Goal: Transaction & Acquisition: Purchase product/service

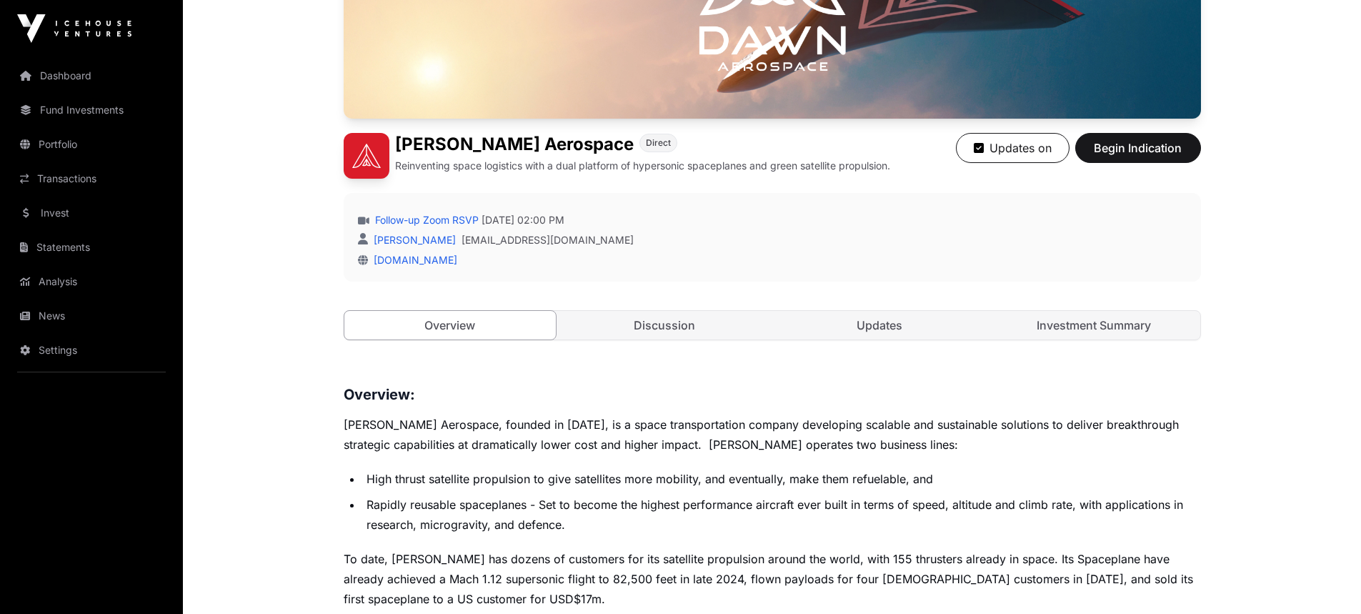
scroll to position [284, 0]
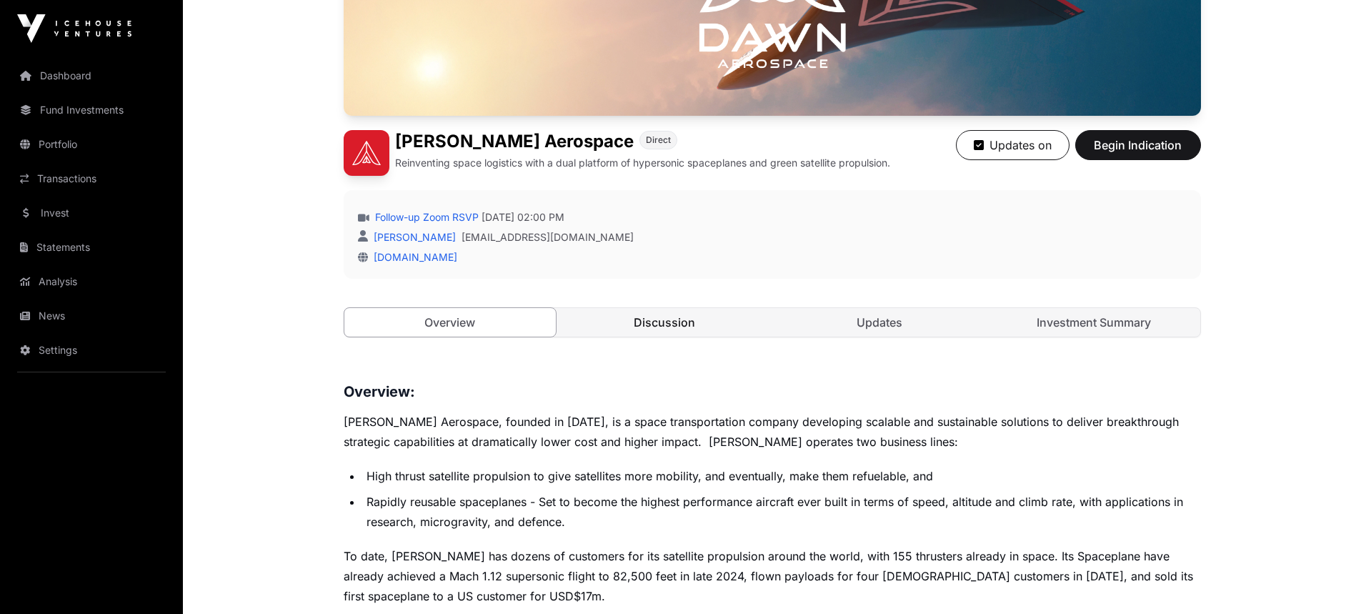
click at [619, 326] on link "Discussion" at bounding box center [665, 322] width 212 height 29
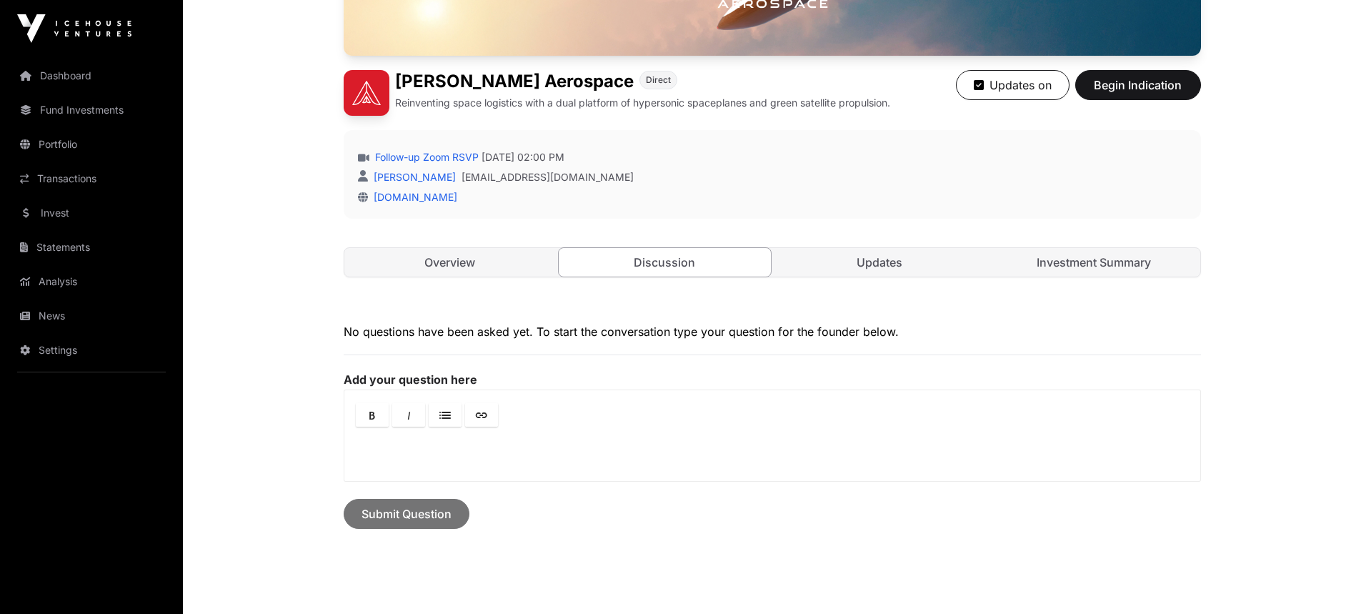
scroll to position [426, 0]
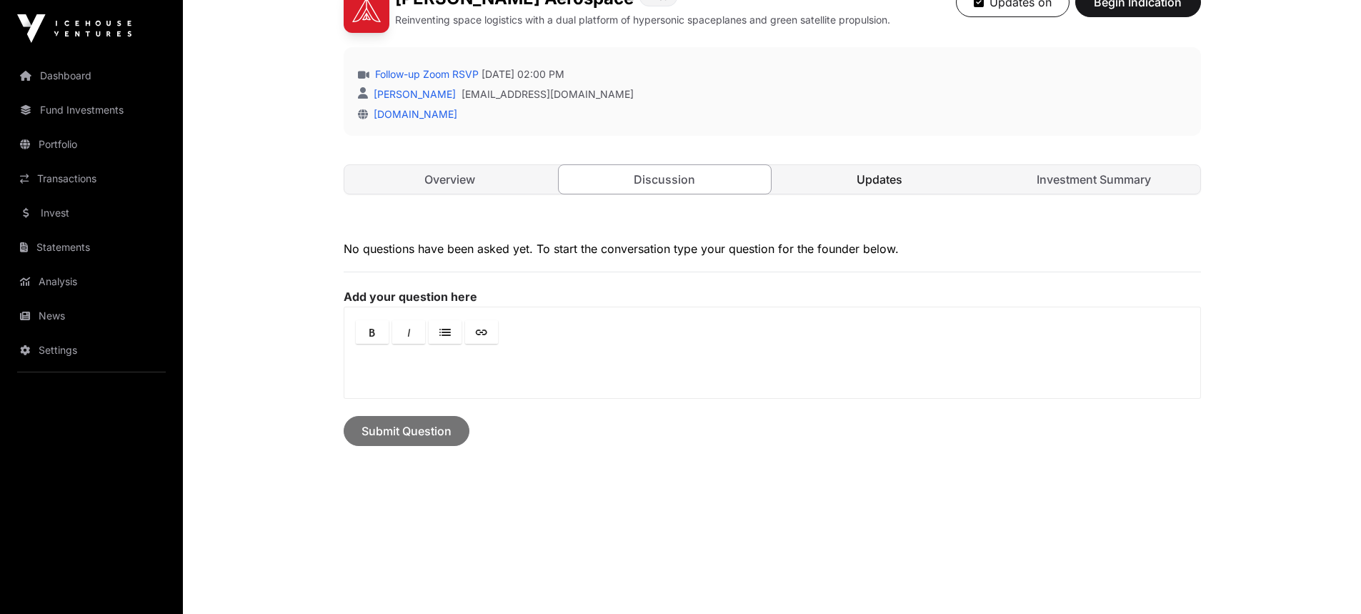
click at [881, 186] on link "Updates" at bounding box center [880, 179] width 212 height 29
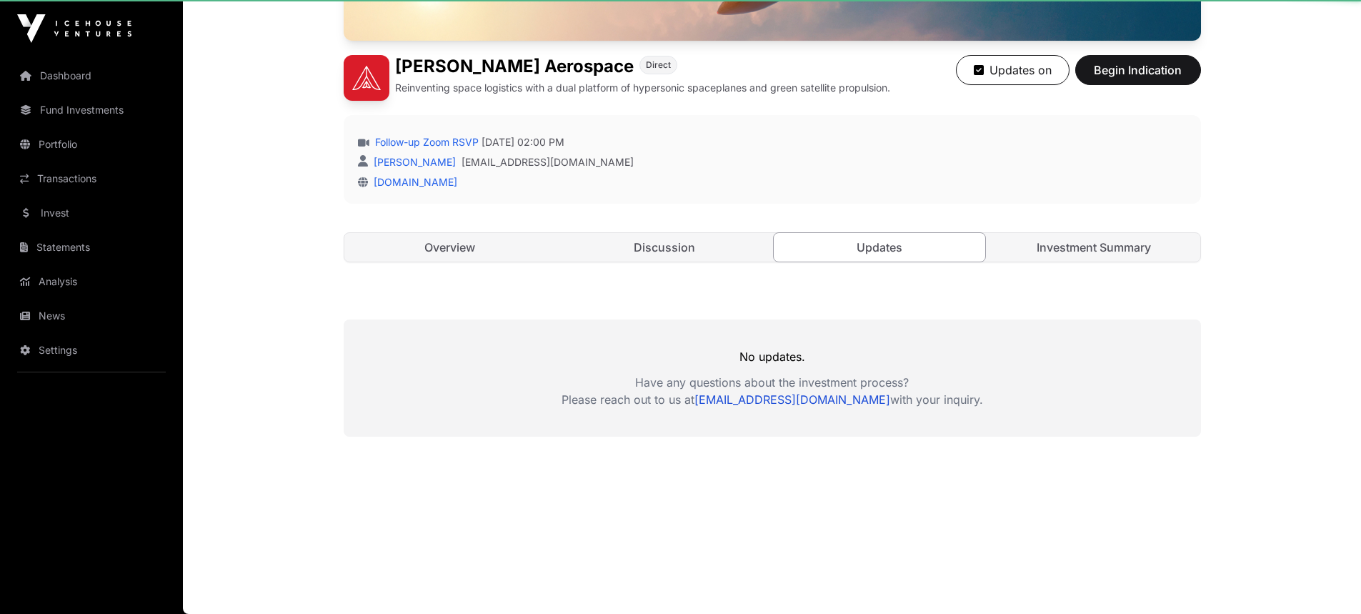
scroll to position [359, 0]
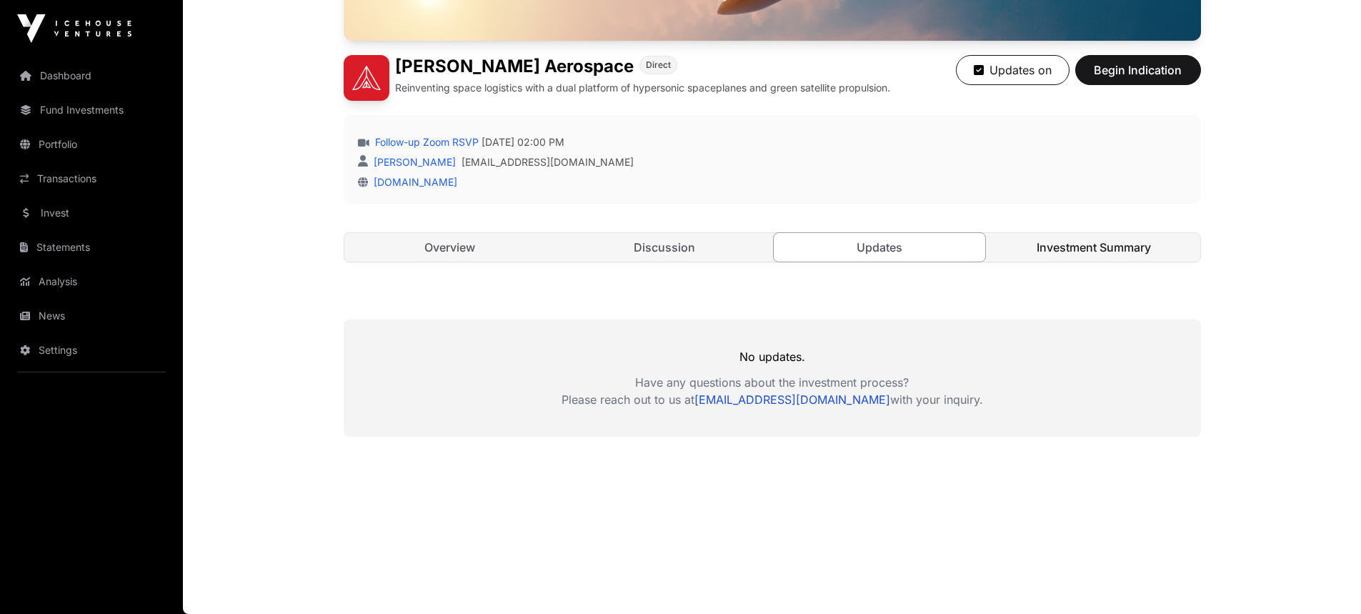
click at [1070, 251] on link "Investment Summary" at bounding box center [1094, 247] width 212 height 29
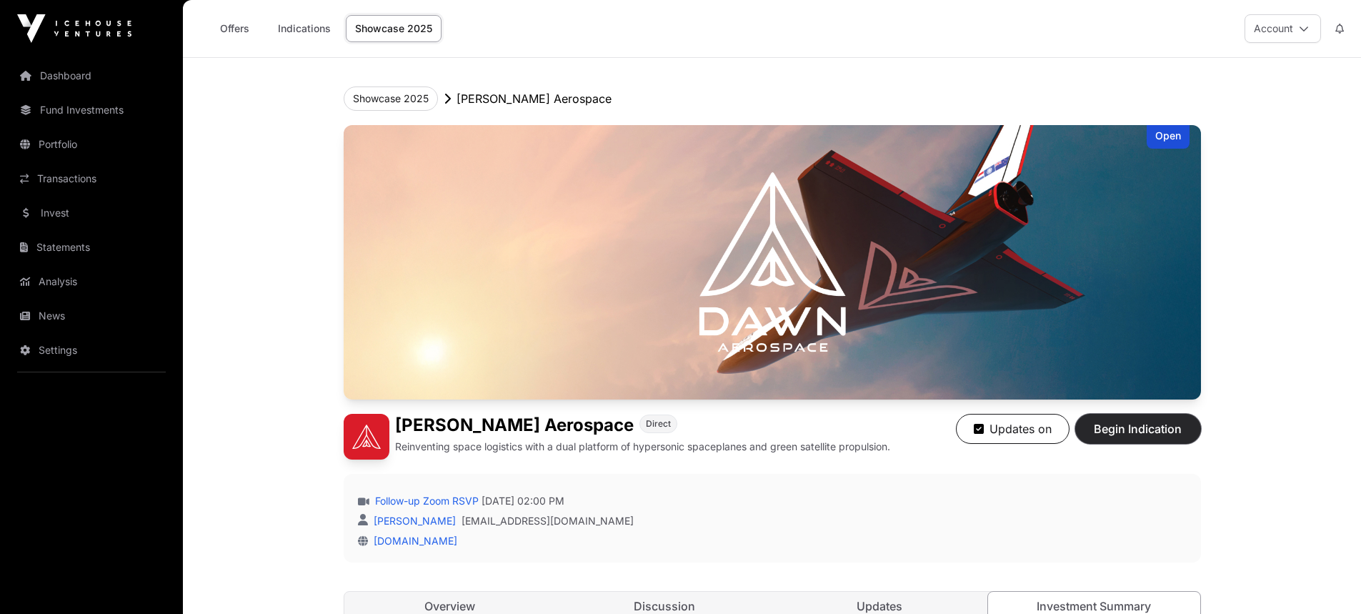
click at [1141, 432] on span "Begin Indication" at bounding box center [1138, 428] width 90 height 17
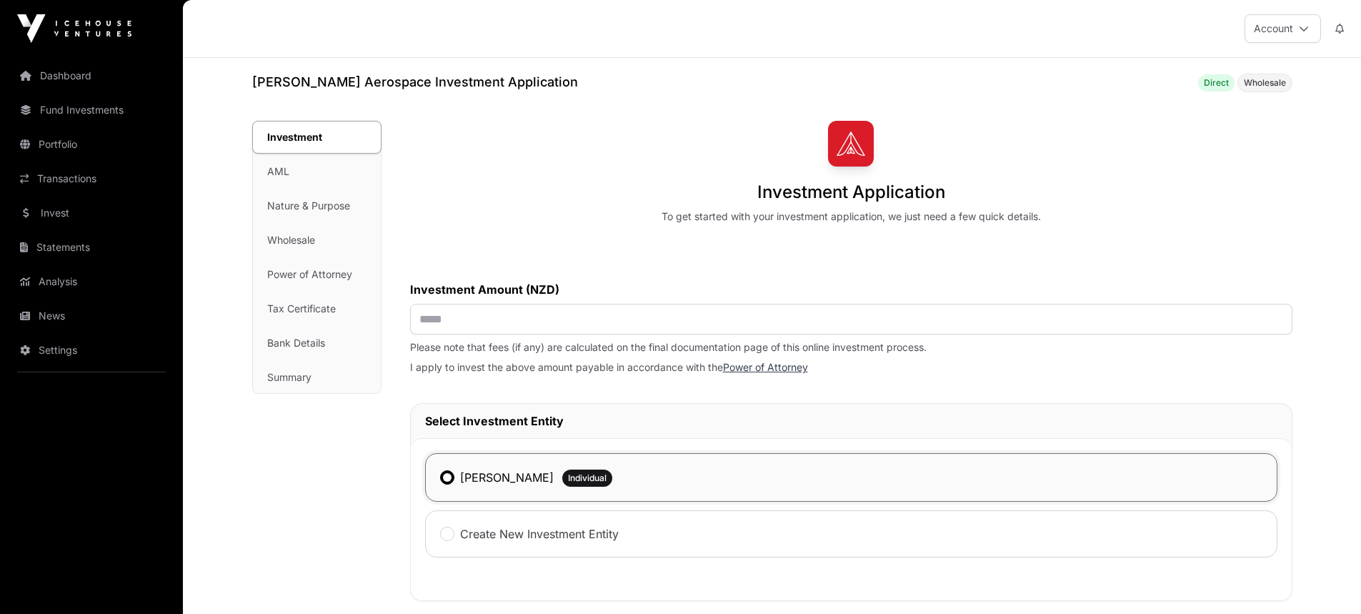
click at [93, 34] on img at bounding box center [74, 28] width 114 height 29
